Goal: Transaction & Acquisition: Purchase product/service

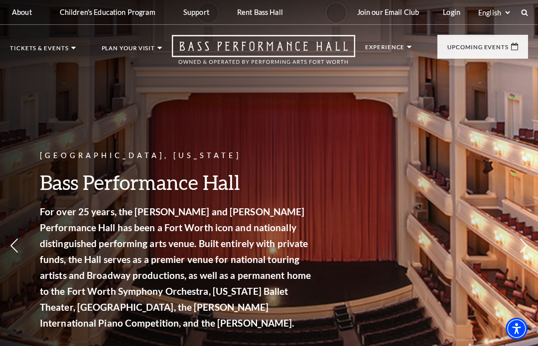
click at [45, 95] on link "Now On Sale" at bounding box center [46, 95] width 57 height 8
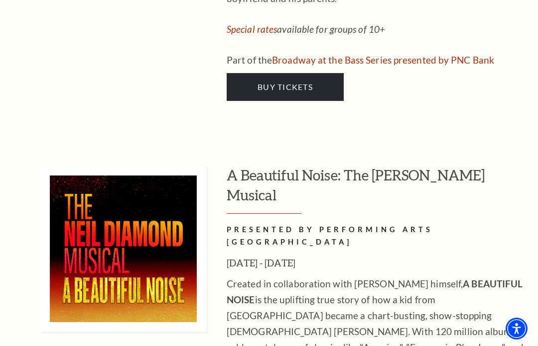
scroll to position [2585, 0]
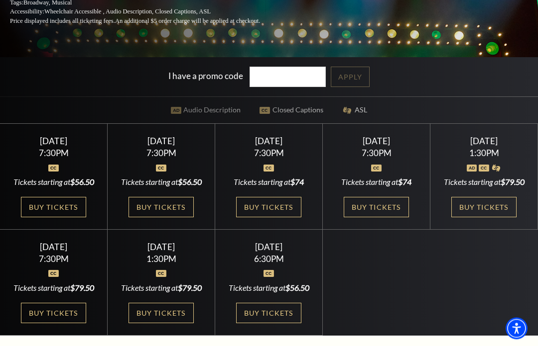
scroll to position [210, 0]
click at [155, 218] on link "Buy Tickets" at bounding box center [160, 207] width 65 height 20
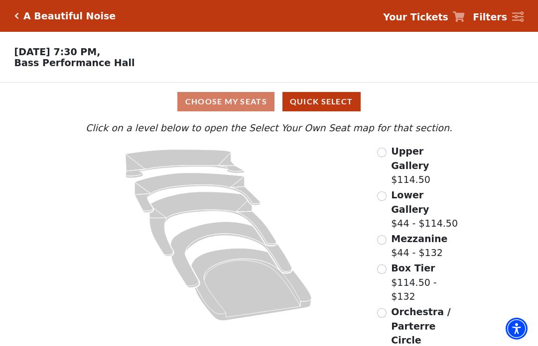
click at [206, 233] on icon "Box Tier - Seats Available: 16" at bounding box center [230, 255] width 121 height 66
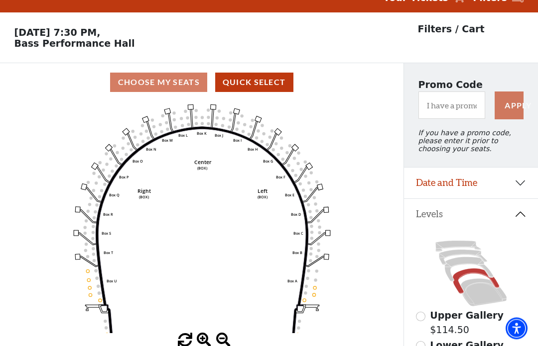
scroll to position [46, 0]
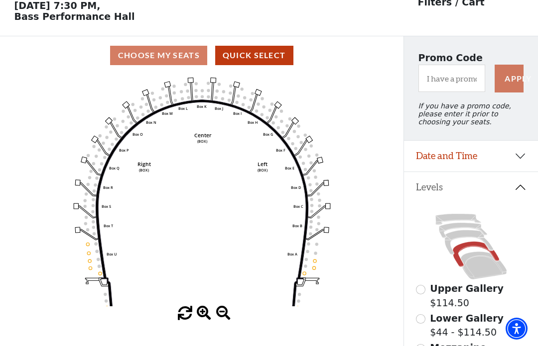
click at [152, 53] on div "Choose My Seats Quick Select" at bounding box center [201, 55] width 403 height 19
click at [237, 61] on button "Quick Select" at bounding box center [254, 55] width 78 height 19
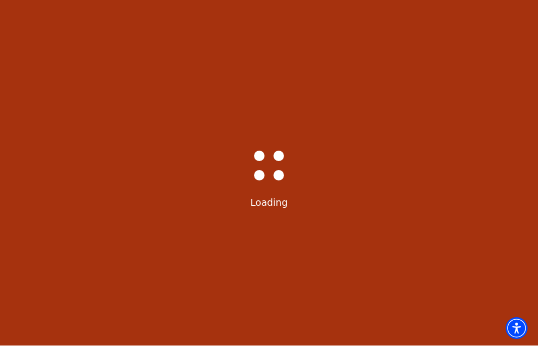
scroll to position [0, 0]
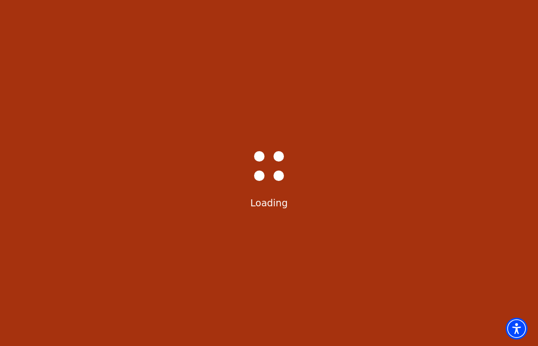
select select "6221"
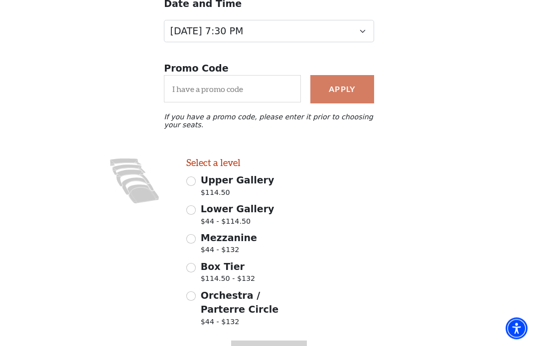
scroll to position [134, 0]
click at [193, 214] on input "Lower Gallery $44 - $114.50" at bounding box center [190, 210] width 9 height 9
radio input "true"
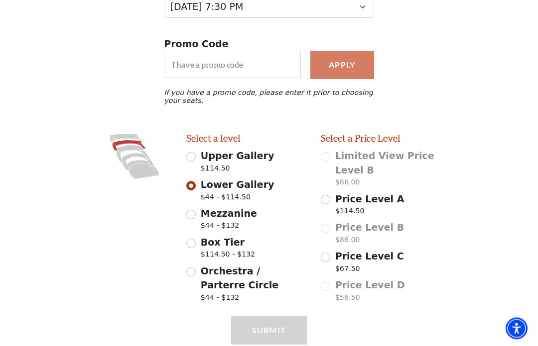
scroll to position [161, 0]
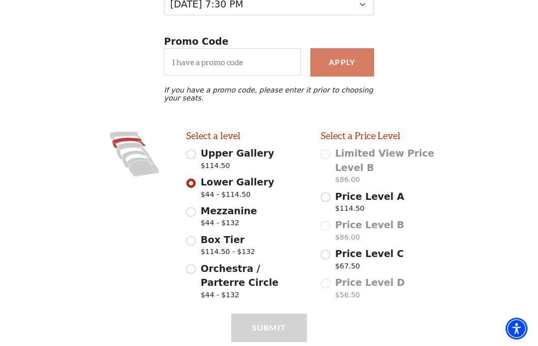
click at [190, 157] on input "Upper Gallery $114.50" at bounding box center [190, 154] width 9 height 9
radio input "true"
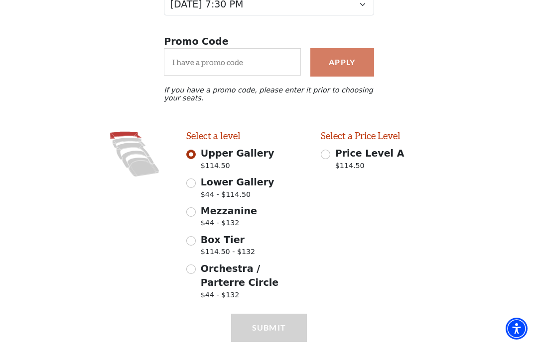
click at [194, 215] on input "Mezzanine $44 - $132" at bounding box center [190, 212] width 9 height 9
radio input "true"
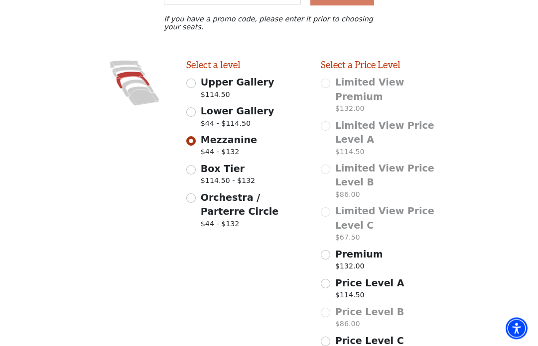
scroll to position [233, 0]
click at [328, 337] on input "Price Level C $67.50" at bounding box center [325, 341] width 9 height 9
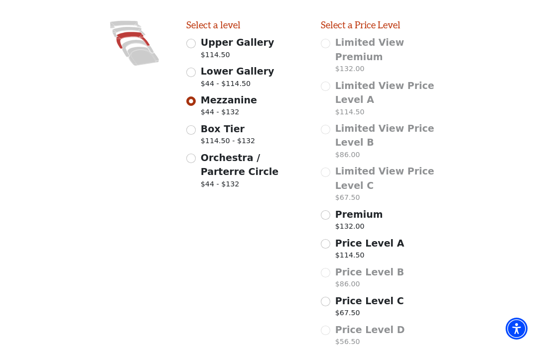
scroll to position [271, 0]
click at [162, 277] on div "Images representing the levels that are in the facility" at bounding box center [135, 186] width 90 height 333
click at [323, 298] on input "Price Level C $67.50" at bounding box center [325, 302] width 9 height 9
radio input "true"
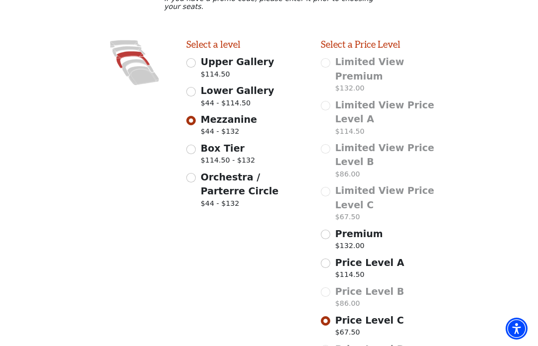
scroll to position [251, 0]
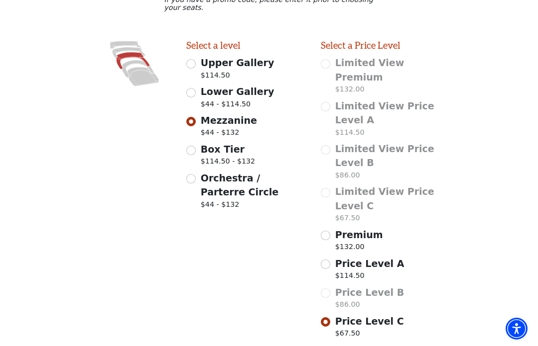
click at [322, 260] on input "Price Level A $114.50" at bounding box center [325, 264] width 9 height 9
radio input "true"
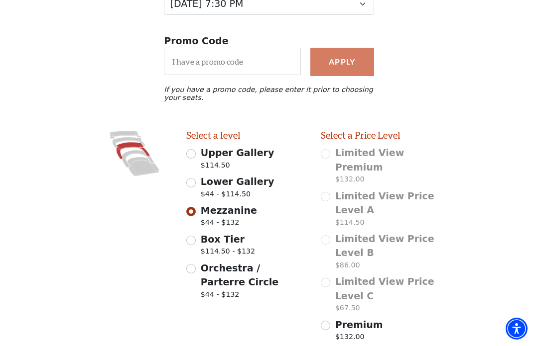
scroll to position [161, 0]
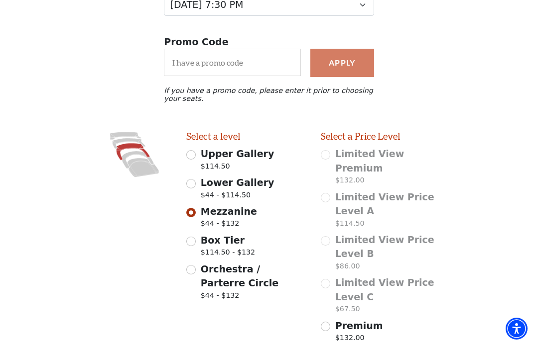
click at [194, 188] on input "Lower Gallery $44 - $114.50" at bounding box center [190, 183] width 9 height 9
radio input "true"
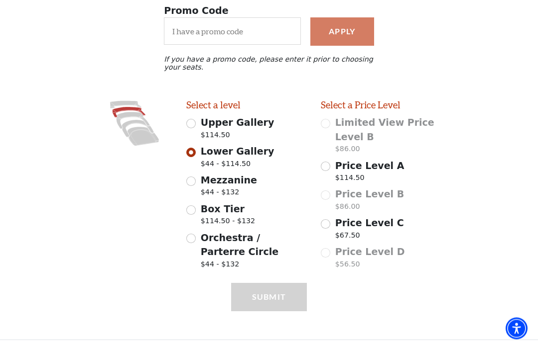
scroll to position [195, 0]
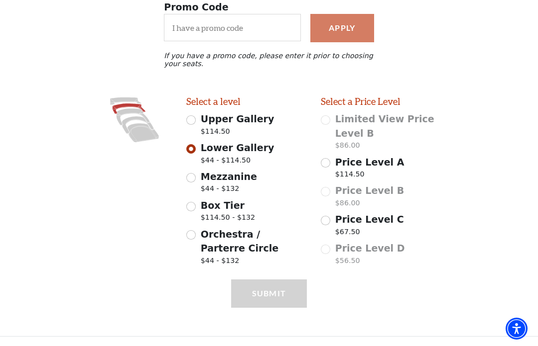
click at [194, 182] on input "Mezzanine $44 - $132" at bounding box center [190, 177] width 9 height 9
radio input "true"
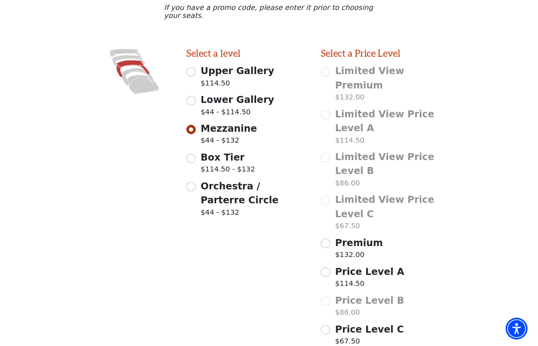
scroll to position [243, 0]
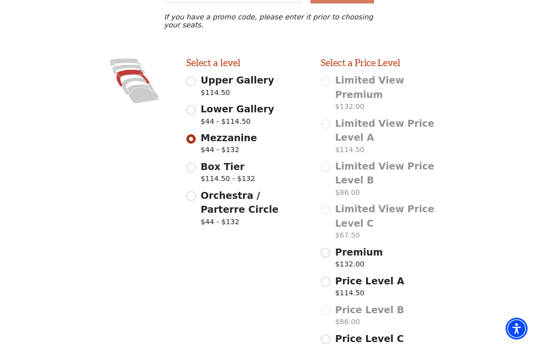
click at [328, 335] on input "Price Level C $67.50" at bounding box center [325, 339] width 9 height 9
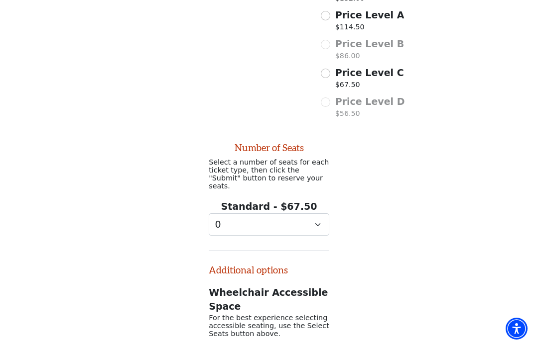
scroll to position [498, 0]
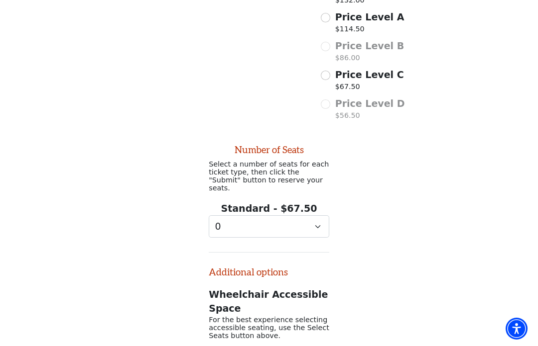
click at [326, 71] on input "Price Level C $67.50" at bounding box center [325, 75] width 9 height 9
radio input "true"
click at [312, 216] on select "0 1 2" at bounding box center [269, 227] width 120 height 22
select select "2"
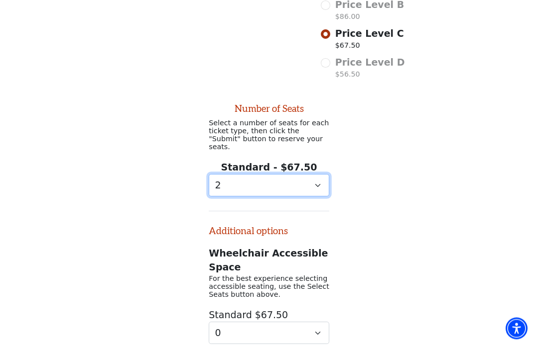
scroll to position [559, 0]
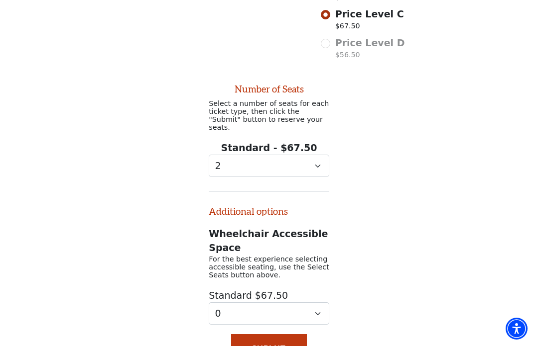
click at [251, 335] on button "Submit" at bounding box center [269, 349] width 76 height 28
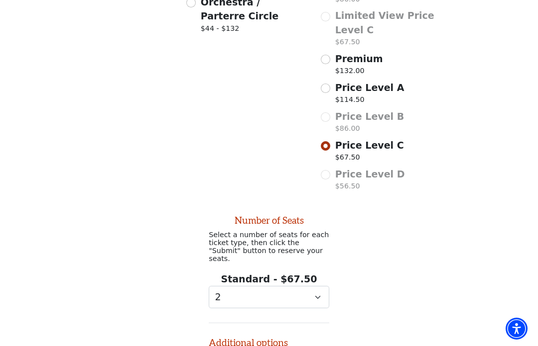
scroll to position [443, 0]
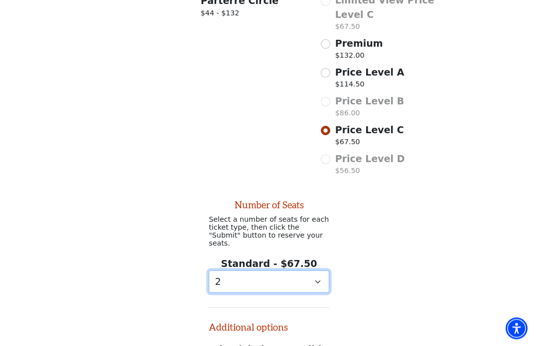
click at [311, 271] on select "0 1 2" at bounding box center [269, 282] width 120 height 22
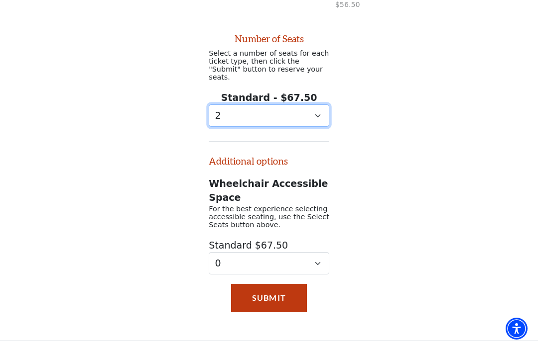
scroll to position [612, 0]
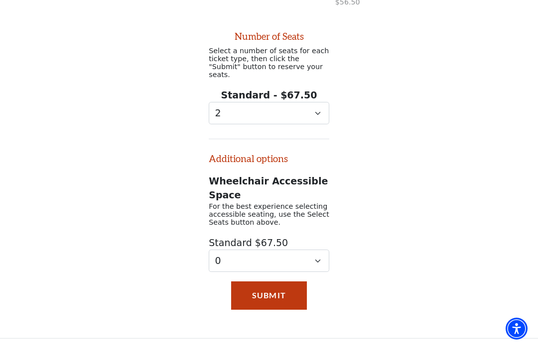
click at [256, 282] on button "Submit" at bounding box center [269, 296] width 76 height 28
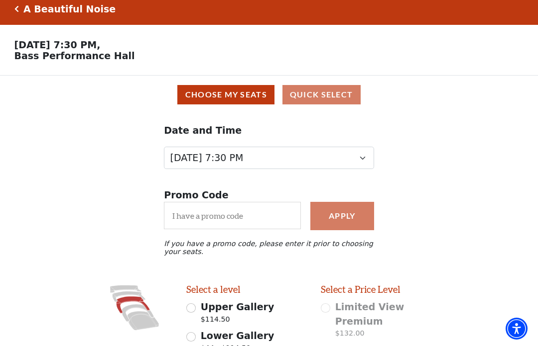
scroll to position [6, 0]
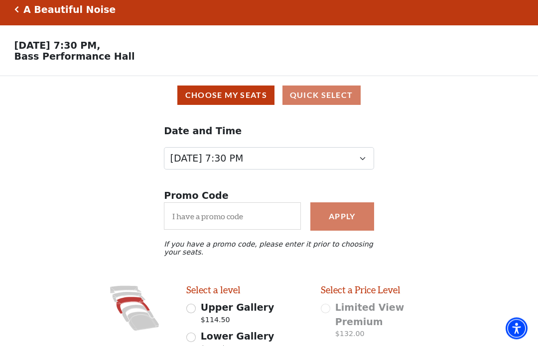
click at [122, 209] on div "Promo Code Apply If you have a promo code, please enter it prior to choosing yo…" at bounding box center [269, 233] width 538 height 106
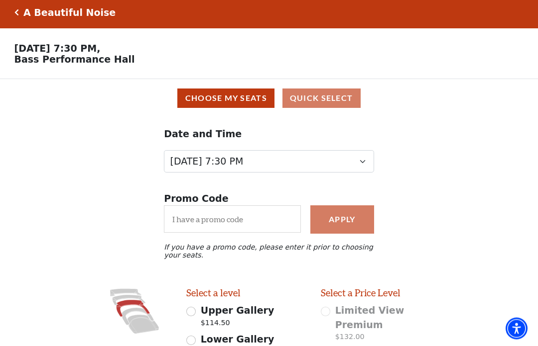
click at [204, 97] on button "Choose My Seats" at bounding box center [225, 98] width 97 height 19
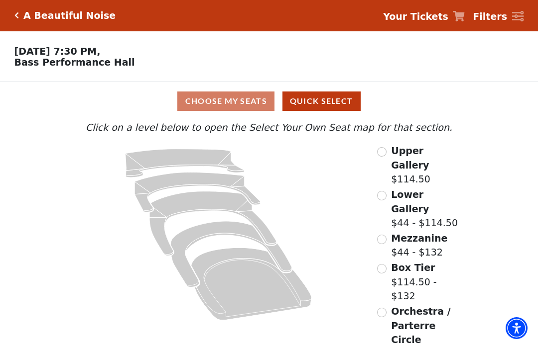
click at [382, 235] on input "Mezzanine$44 - $132\a" at bounding box center [381, 239] width 9 height 9
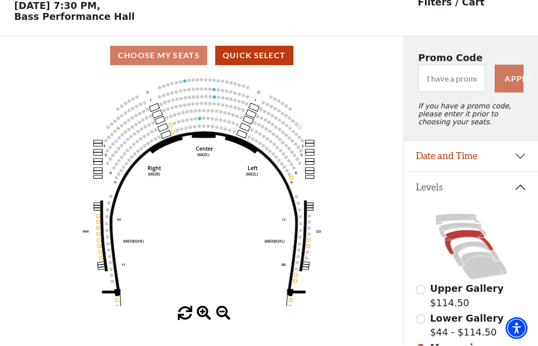
scroll to position [46, 0]
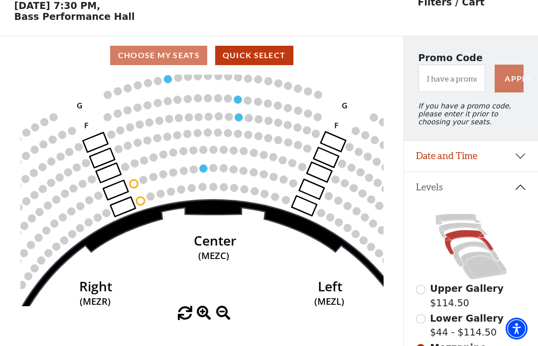
click at [267, 197] on circle at bounding box center [264, 194] width 8 height 8
click at [267, 195] on circle at bounding box center [264, 194] width 8 height 8
click at [274, 199] on circle at bounding box center [275, 197] width 8 height 8
click at [278, 199] on circle at bounding box center [275, 197] width 8 height 8
click at [195, 185] on icon "Center (MEZC) Right (MEZR) Left (MEZL) (MEXBOXR) (MEXBOXL) XX WW CC DD YY BB ZZ…" at bounding box center [201, 191] width 363 height 232
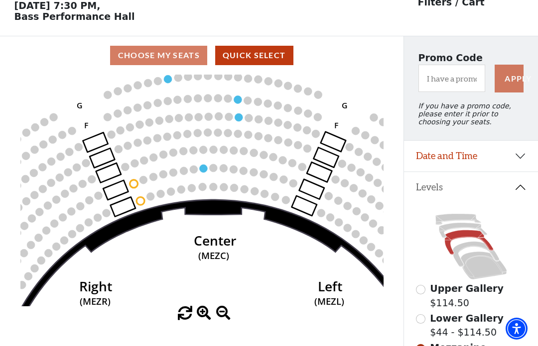
click at [182, 192] on circle at bounding box center [181, 190] width 8 height 8
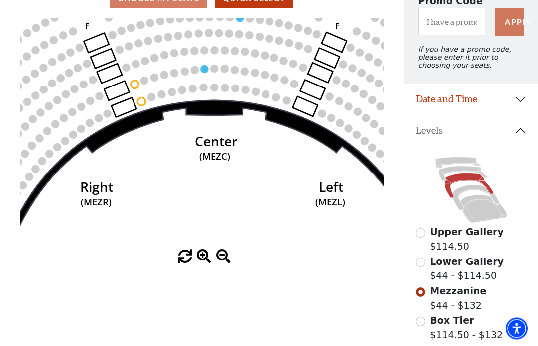
scroll to position [103, 0]
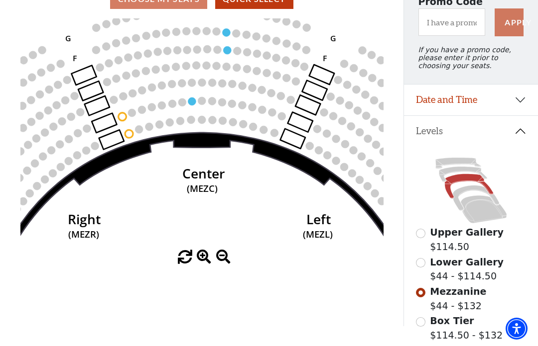
click at [260, 250] on icon "Center (MEZC) Right (MEZR) Left (MEZL) (MEXBOXR) (MEXBOXL) XX WW CC DD YY BB ZZ…" at bounding box center [201, 134] width 363 height 232
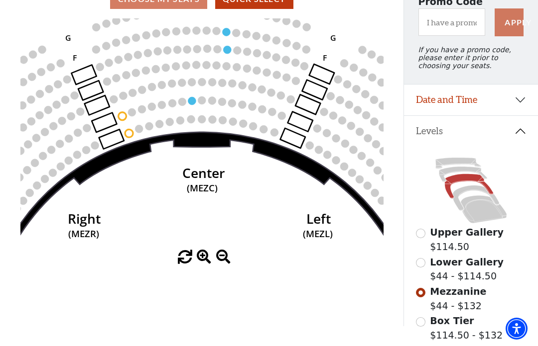
click at [217, 120] on icon "Center (MEZC) Right (MEZR) Left (MEZL) (MEXBOXR) (MEXBOXL) XX WW CC DD YY BB ZZ…" at bounding box center [201, 134] width 363 height 232
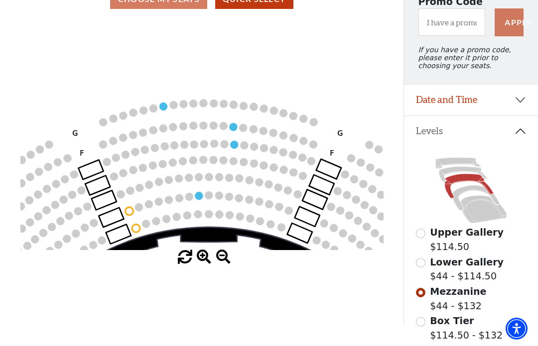
click at [214, 177] on icon "Center (MEZC) Right (MEZR) Left (MEZL) (MEXBOXR) (MEXBOXL) XX WW CC DD YY BB ZZ…" at bounding box center [201, 134] width 363 height 232
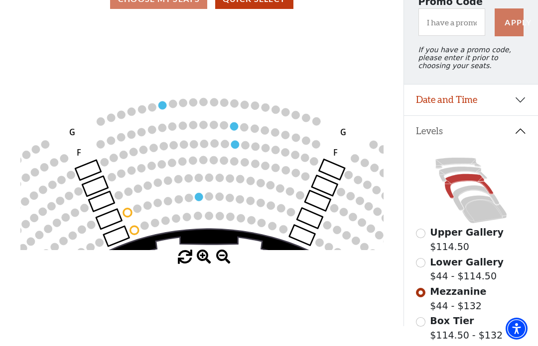
click at [214, 178] on icon "Center (MEZC) Right (MEZR) Left (MEZL) (MEXBOXR) (MEXBOXL) XX WW CC DD YY BB ZZ…" at bounding box center [201, 134] width 363 height 232
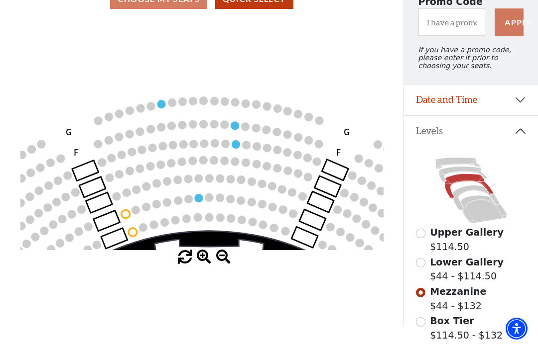
click at [201, 181] on circle at bounding box center [198, 178] width 8 height 8
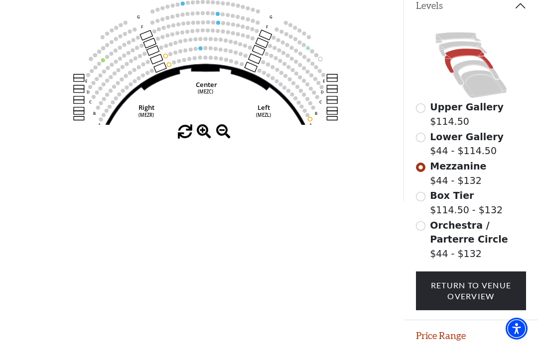
scroll to position [231, 0]
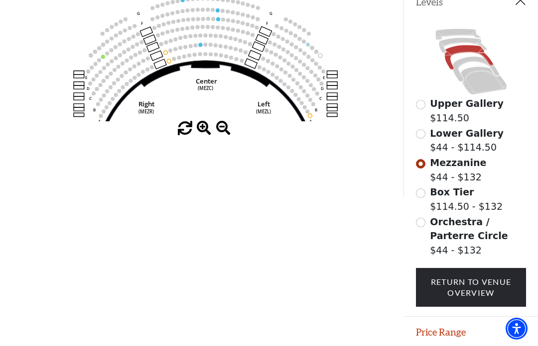
click at [424, 335] on button "Price Range" at bounding box center [471, 332] width 134 height 31
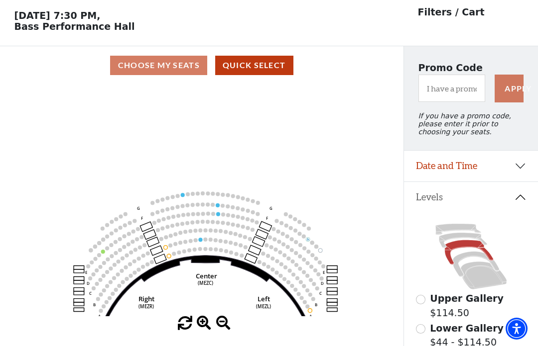
scroll to position [0, 0]
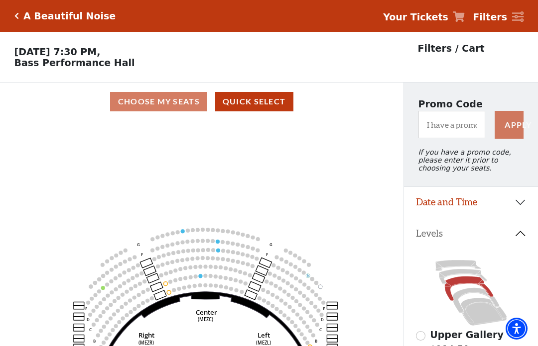
click at [158, 102] on div "Choose My Seats Quick Select" at bounding box center [201, 101] width 403 height 19
click at [156, 99] on div "Choose My Seats Quick Select" at bounding box center [201, 101] width 403 height 19
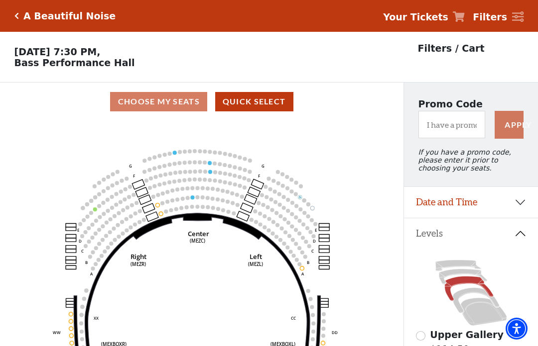
click at [218, 271] on icon "Center (MEZC) Right (MEZR) Left (MEZL) (MEXBOXR) (MEXBOXL) XX WW CC DD YY BB ZZ…" at bounding box center [201, 237] width 363 height 232
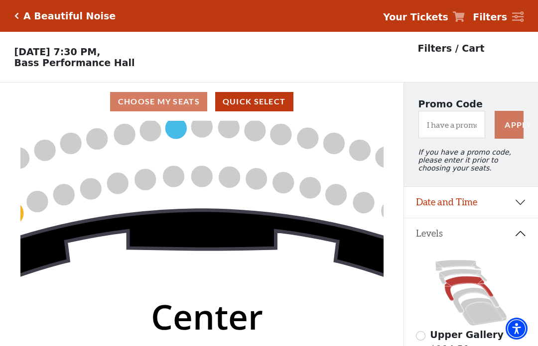
click at [230, 180] on circle at bounding box center [229, 177] width 21 height 21
click at [226, 181] on circle at bounding box center [229, 177] width 21 height 21
